Goal: Obtain resource: Obtain resource

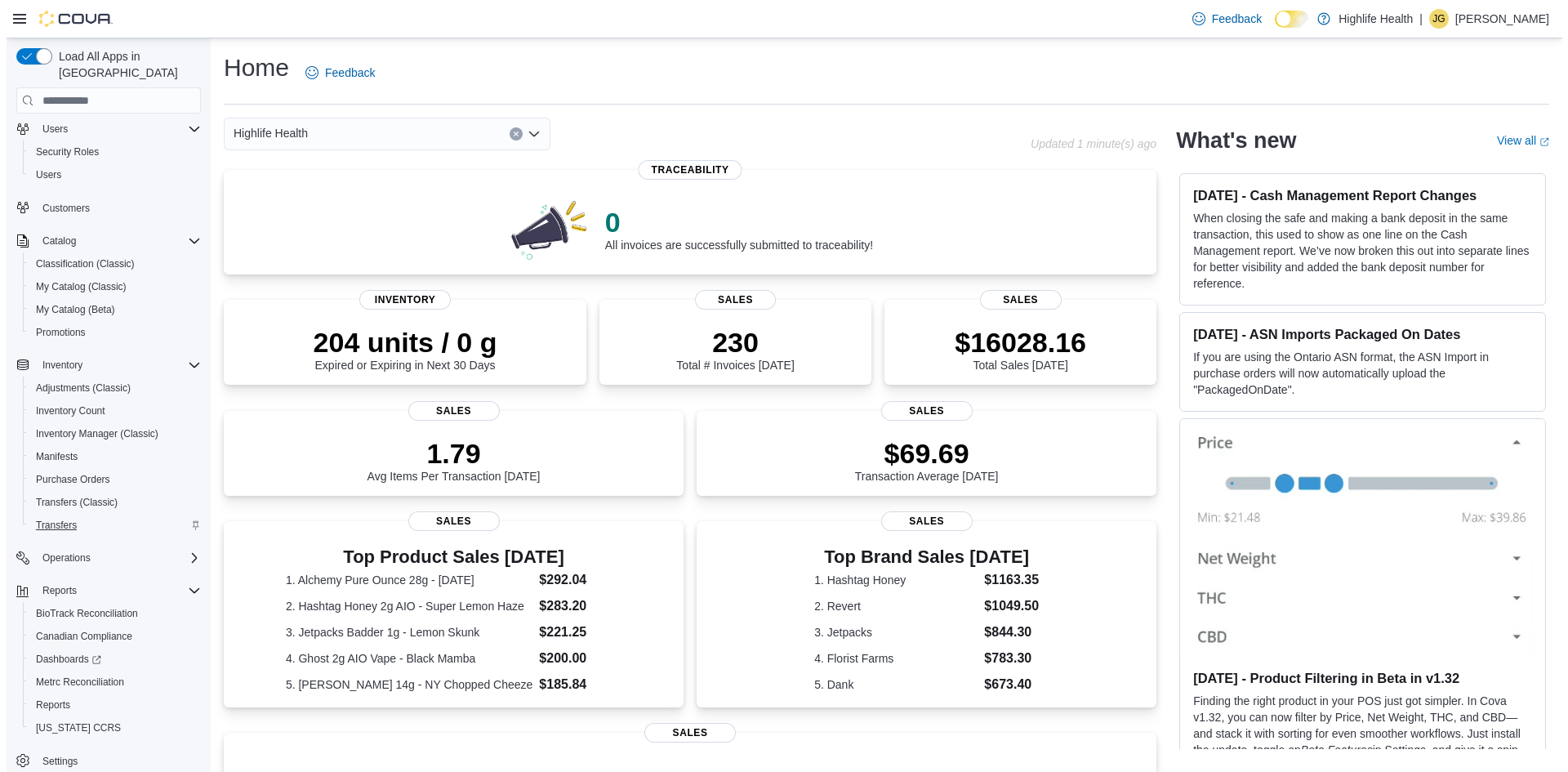
scroll to position [51, 0]
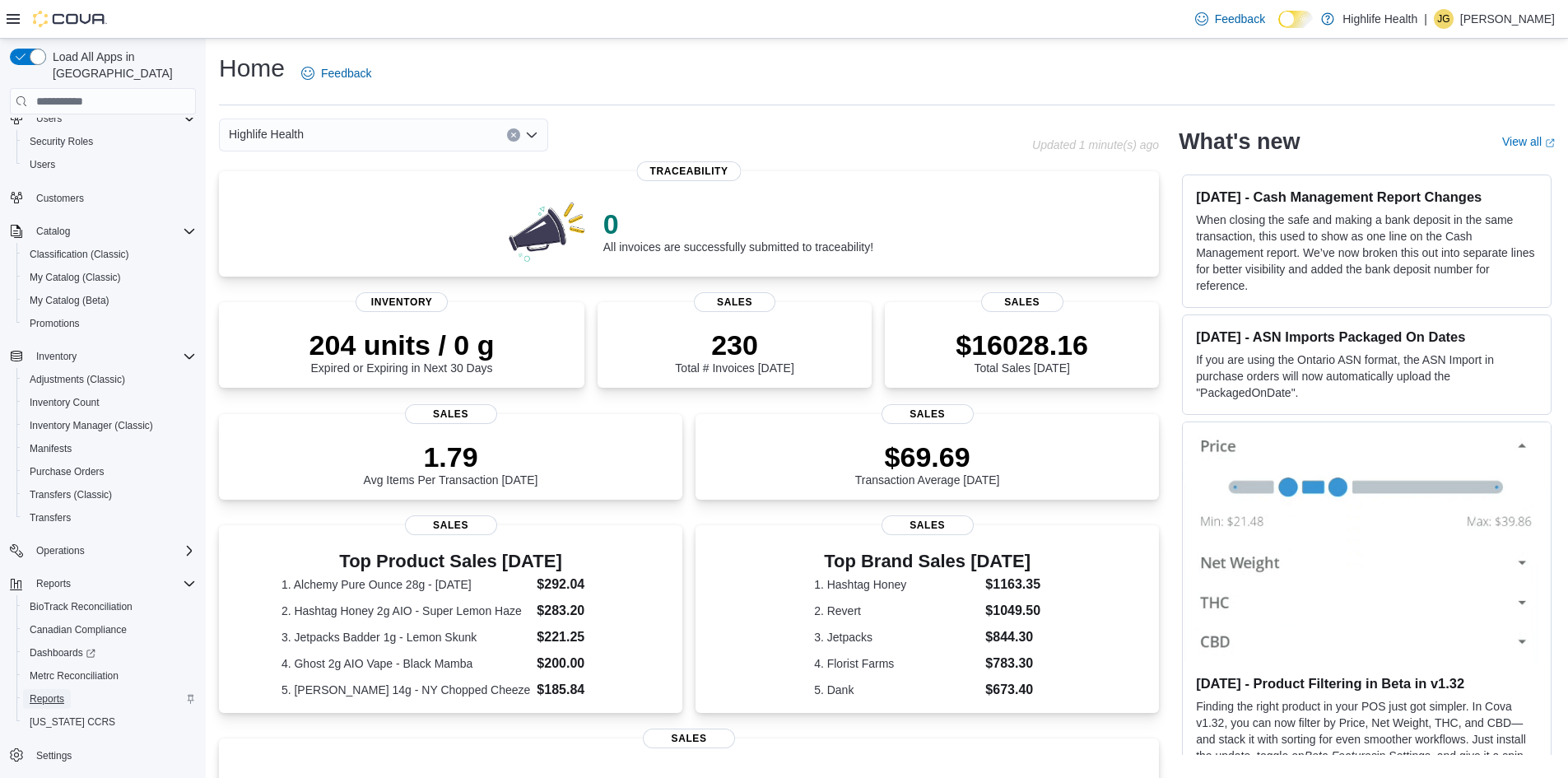
click at [53, 692] on span "Reports" at bounding box center [47, 698] width 35 height 13
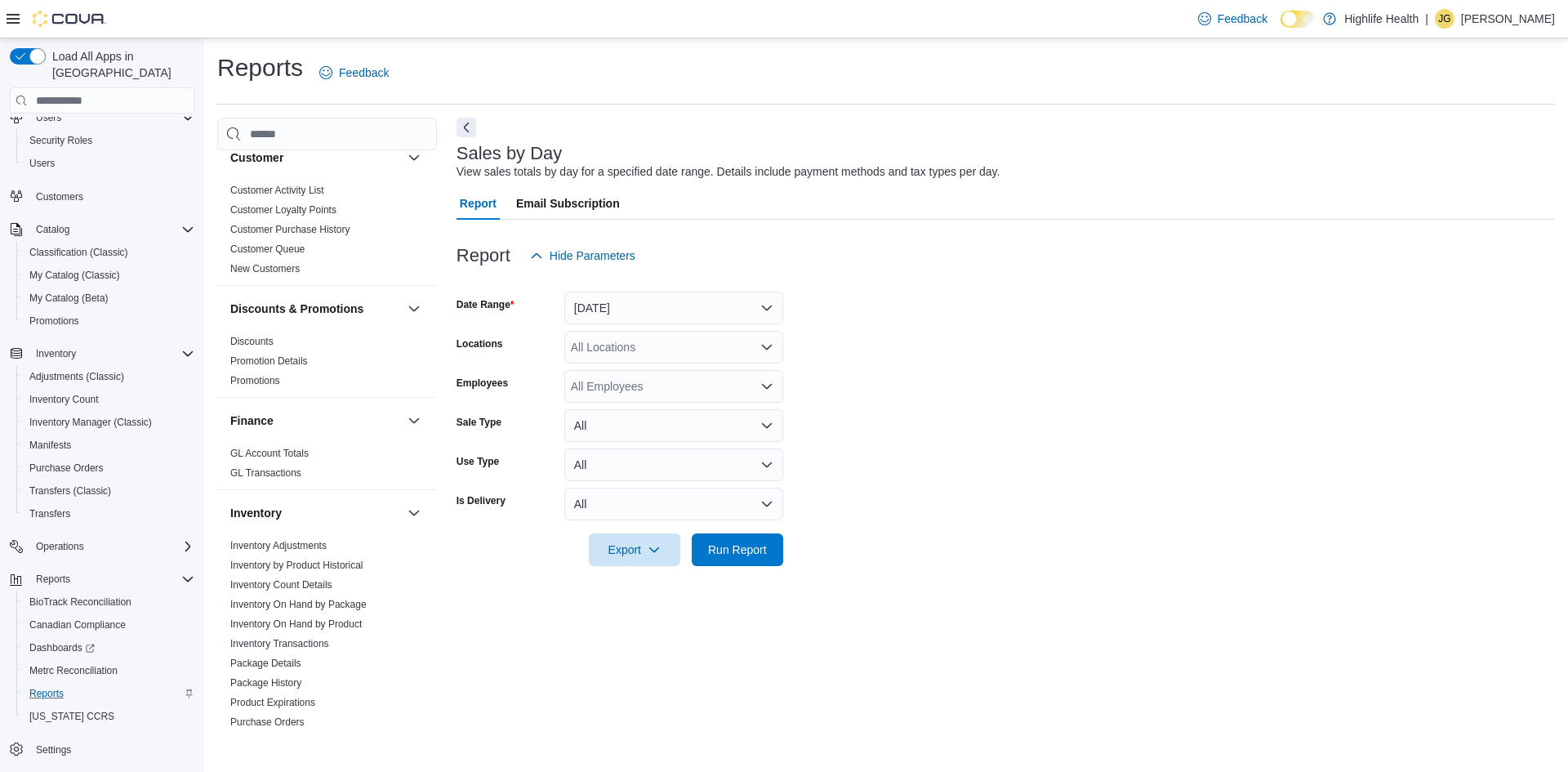
scroll to position [490, 0]
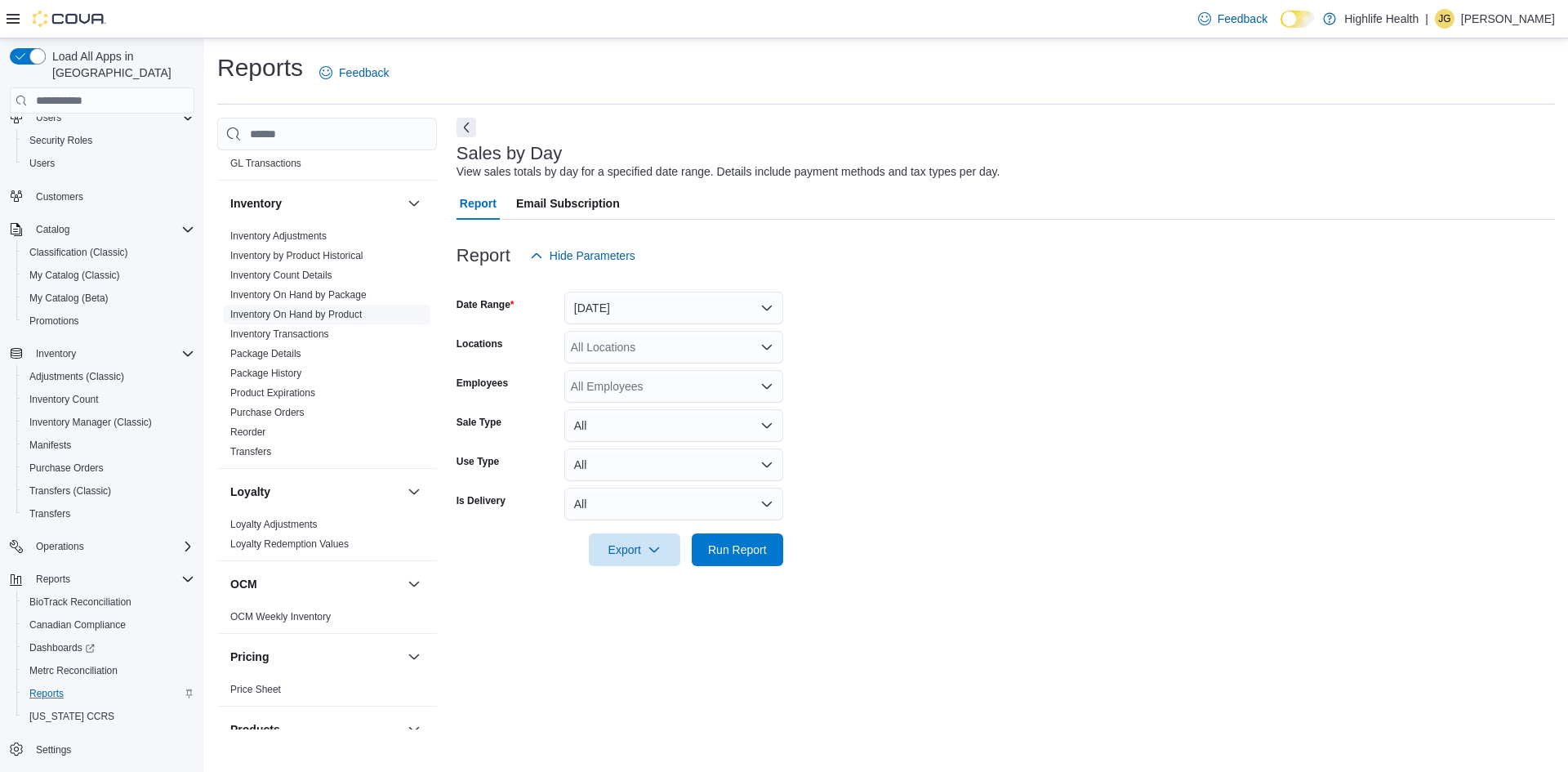
click at [289, 311] on link "Inventory On Hand by Product" at bounding box center [296, 314] width 131 height 12
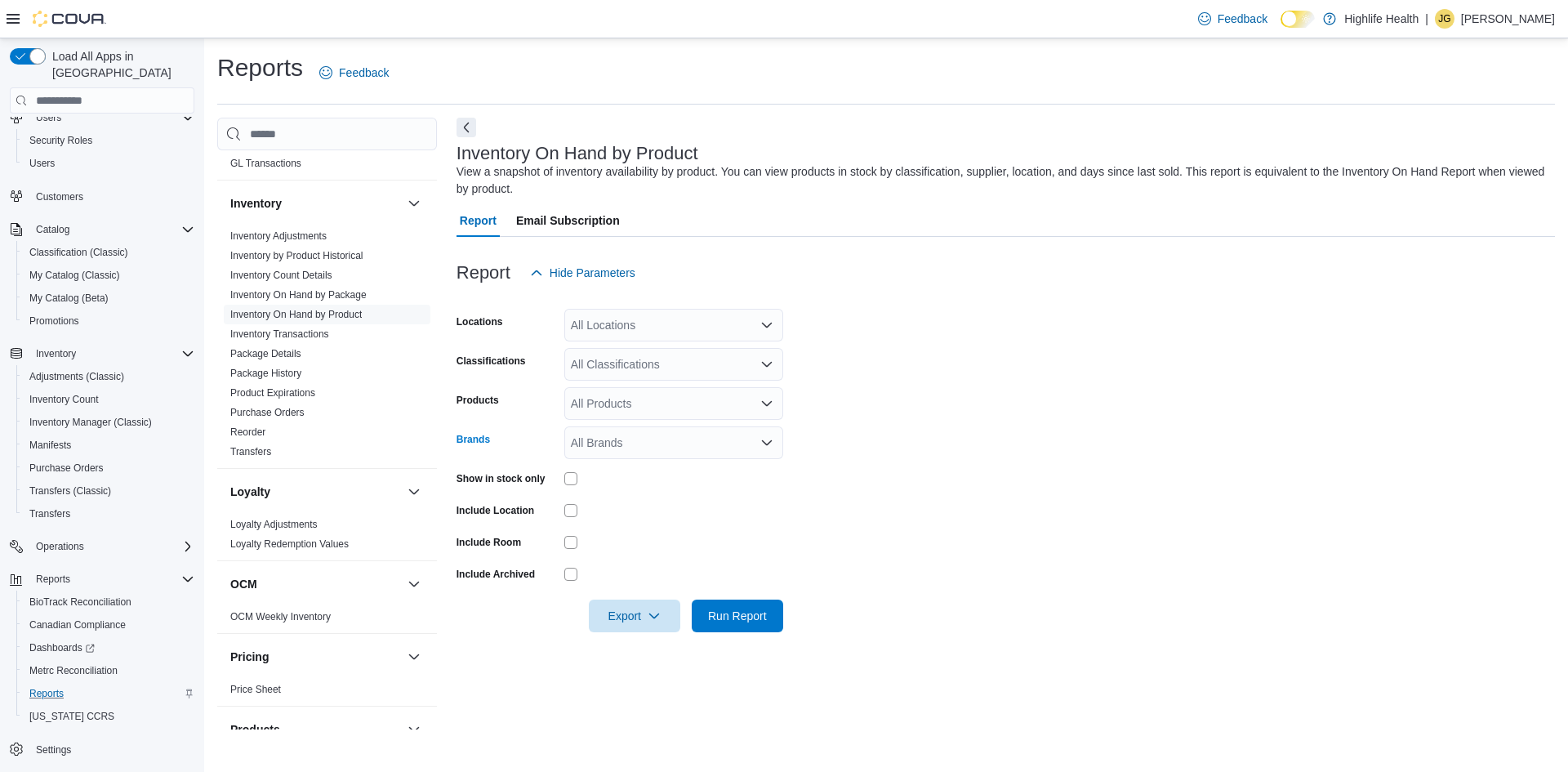
click at [613, 438] on div "All Brands" at bounding box center [673, 442] width 218 height 33
type input "****"
click at [608, 486] on span "Olio - Live Rosin AIO" at bounding box center [674, 493] width 200 height 17
drag, startPoint x: 1154, startPoint y: 555, endPoint x: 1129, endPoint y: 548, distance: 26.0
click at [1154, 554] on form "Locations All Locations Classifications All Classifications Products All Produc…" at bounding box center [1005, 460] width 1098 height 343
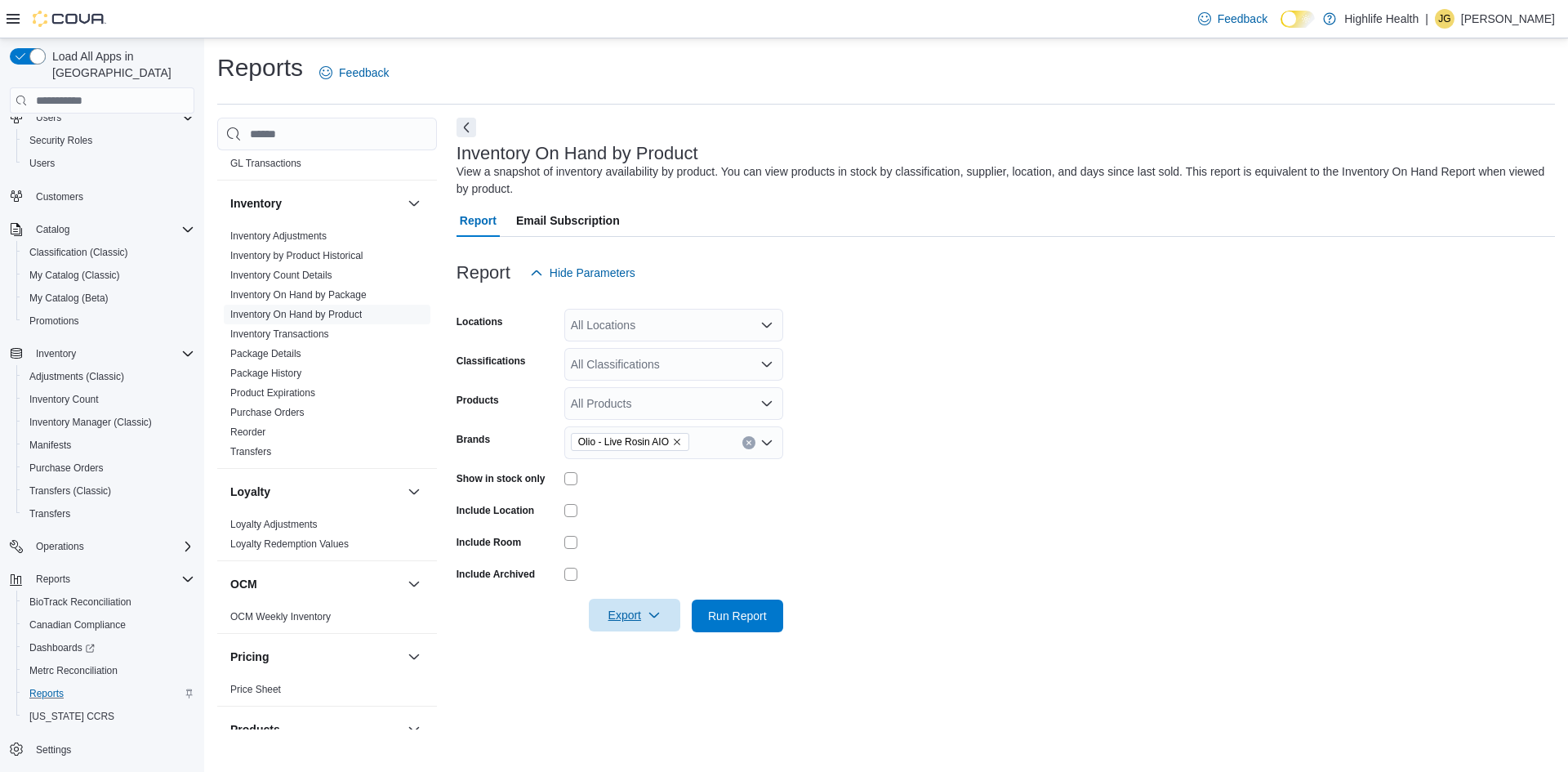
click at [644, 615] on span "Export" at bounding box center [634, 614] width 72 height 33
click at [638, 645] on span "Export to Excel" at bounding box center [637, 647] width 73 height 13
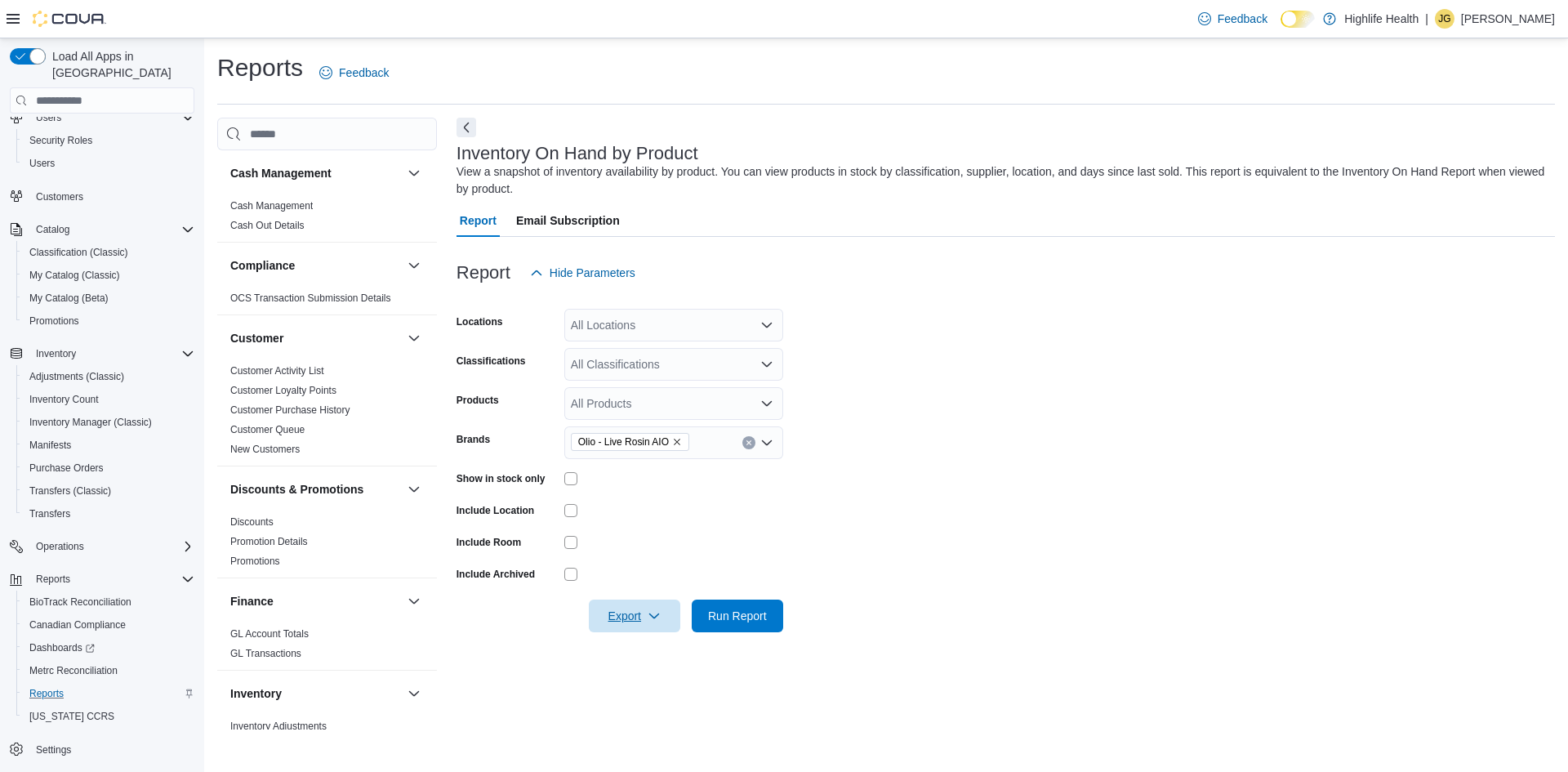
scroll to position [326, 0]
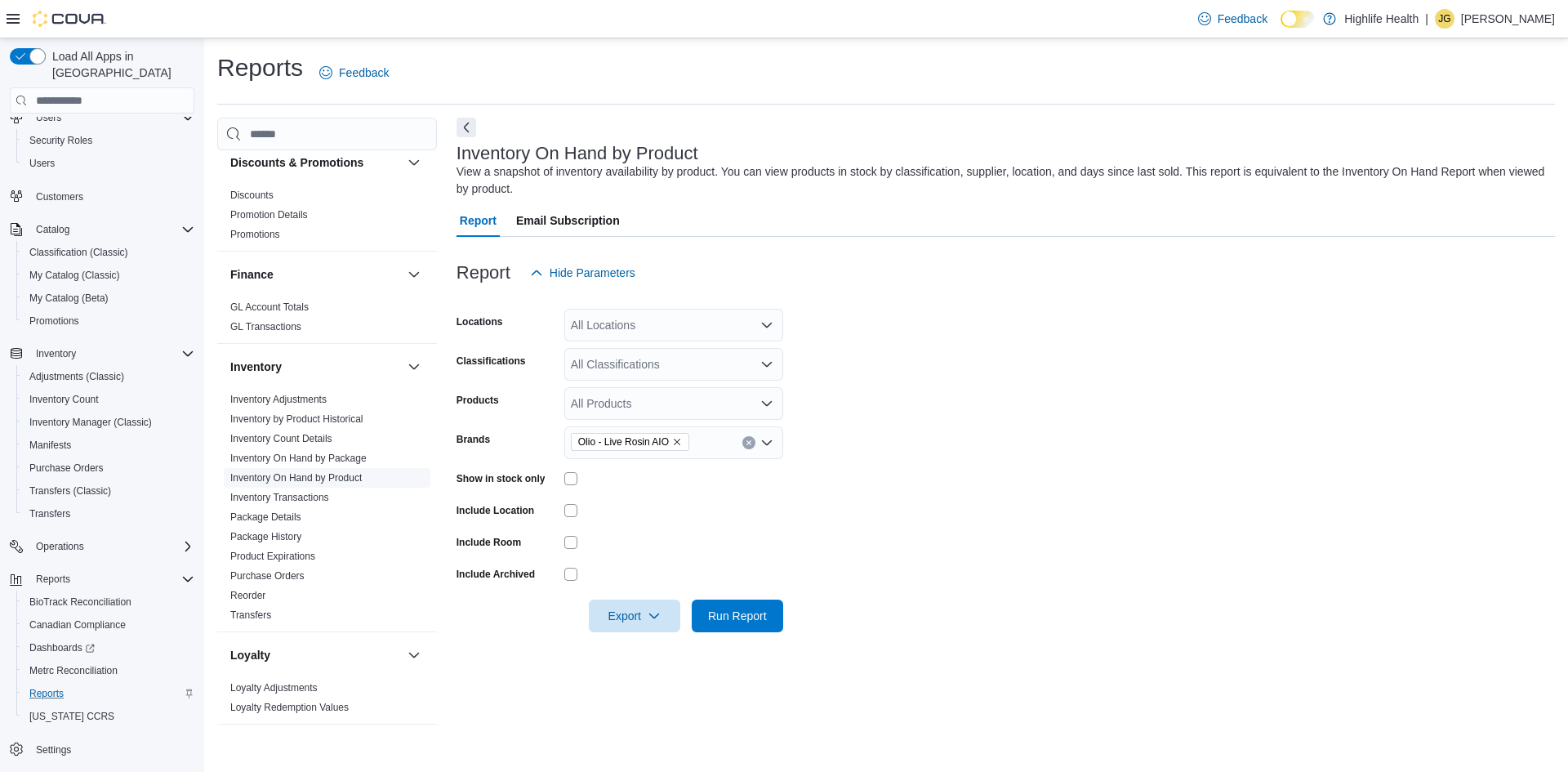
click at [340, 479] on link "Inventory On Hand by Product" at bounding box center [296, 477] width 131 height 12
click at [673, 440] on icon "Remove Olio - Live Rosin AIO from selection in this group" at bounding box center [677, 442] width 10 height 10
type input "****"
click at [579, 464] on span "Olio" at bounding box center [674, 471] width 200 height 17
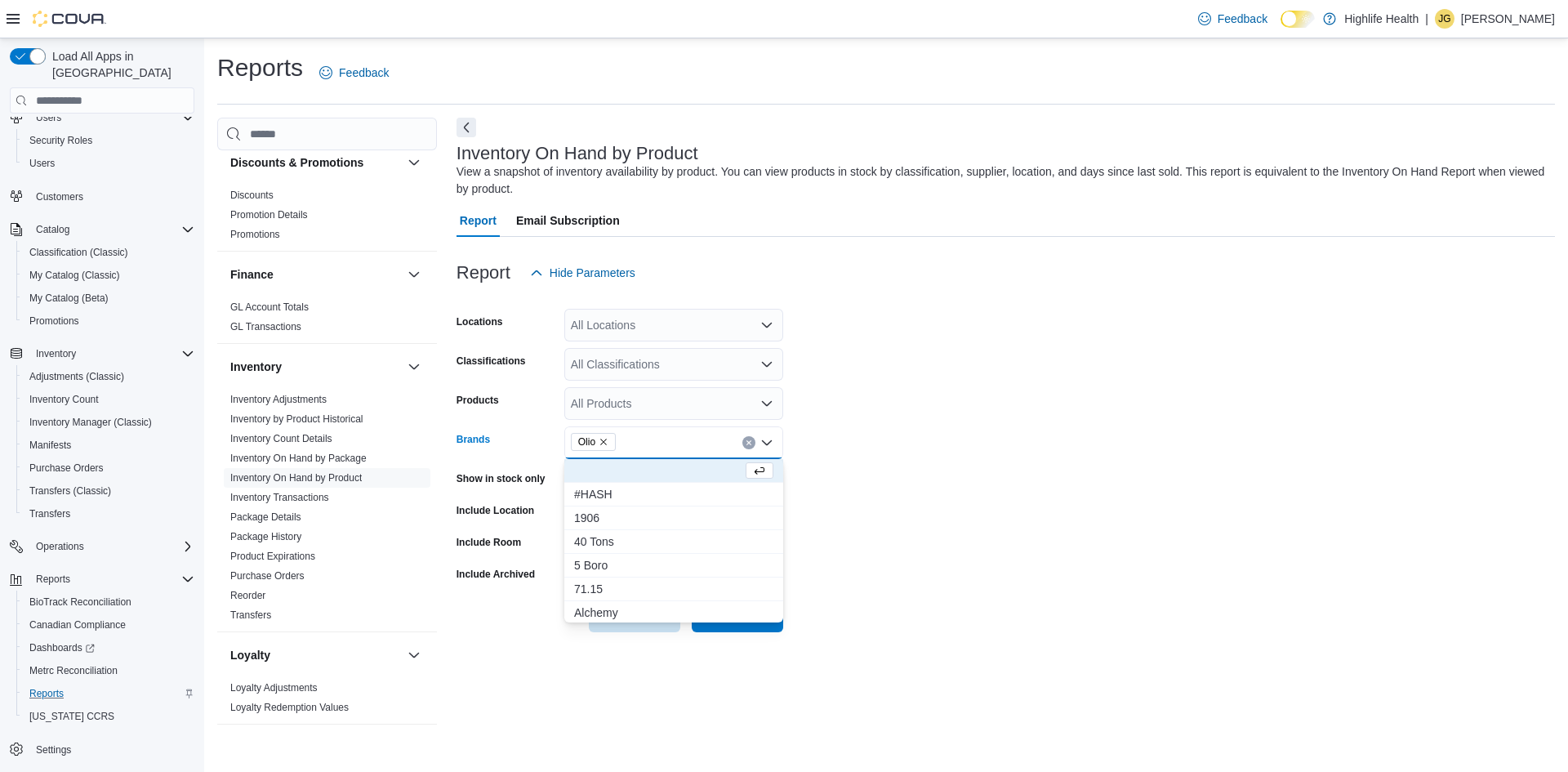
click at [946, 453] on form "Locations All Locations Classifications All Classifications Products All Produc…" at bounding box center [1005, 460] width 1098 height 343
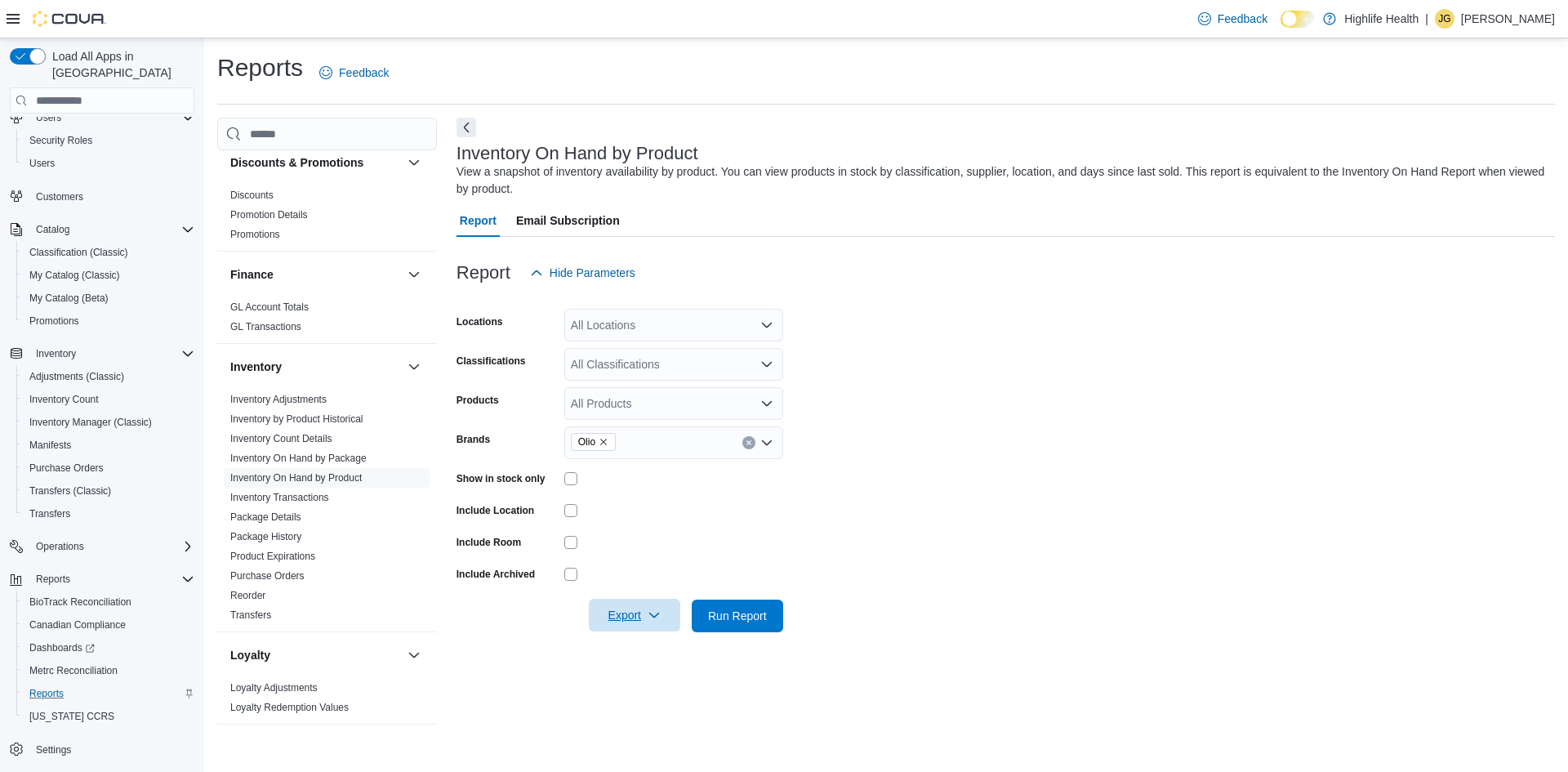
click at [650, 618] on icon "button" at bounding box center [653, 614] width 13 height 13
click at [651, 647] on span "Export to Excel" at bounding box center [637, 647] width 73 height 13
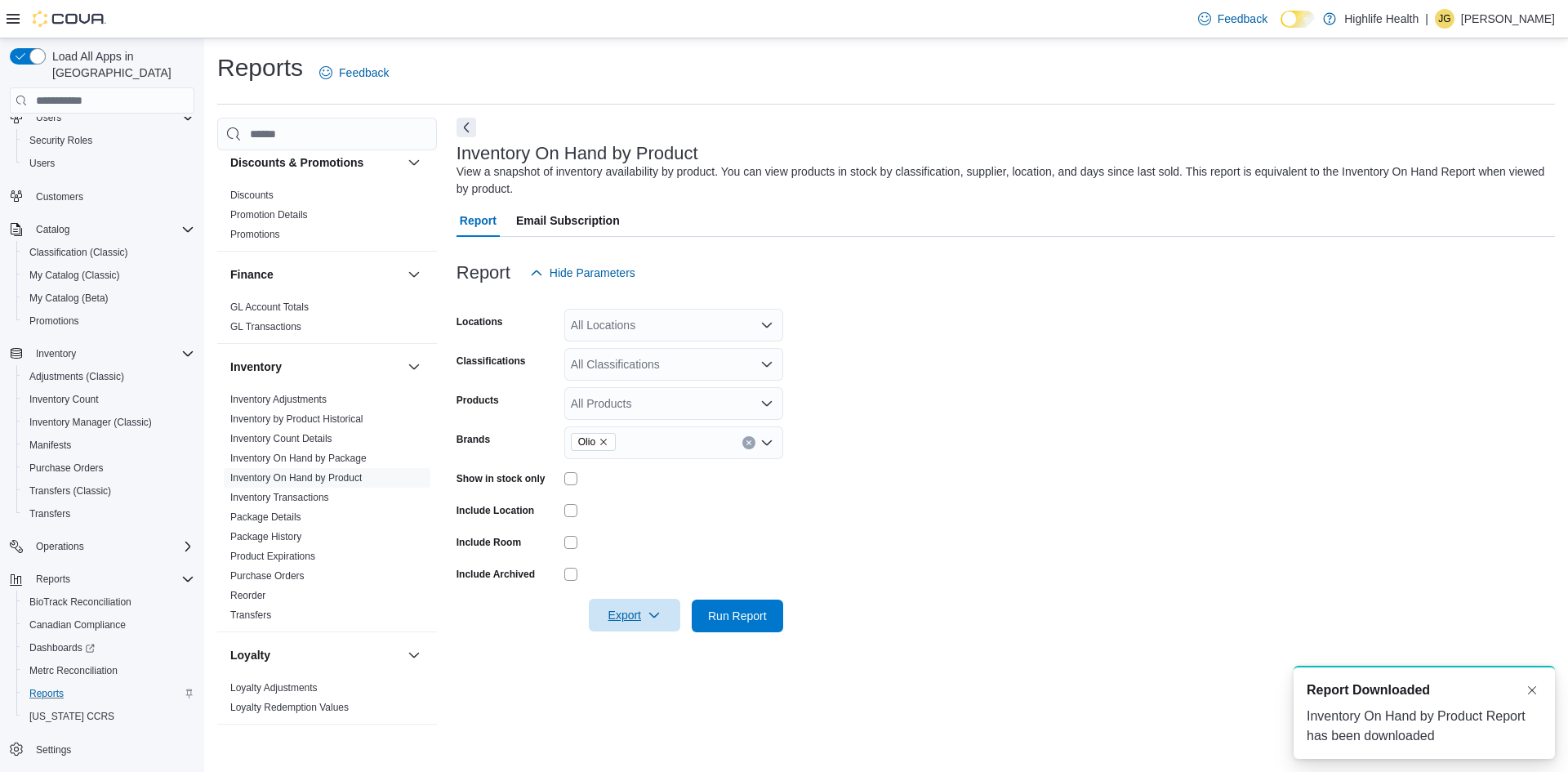
scroll to position [0, 0]
